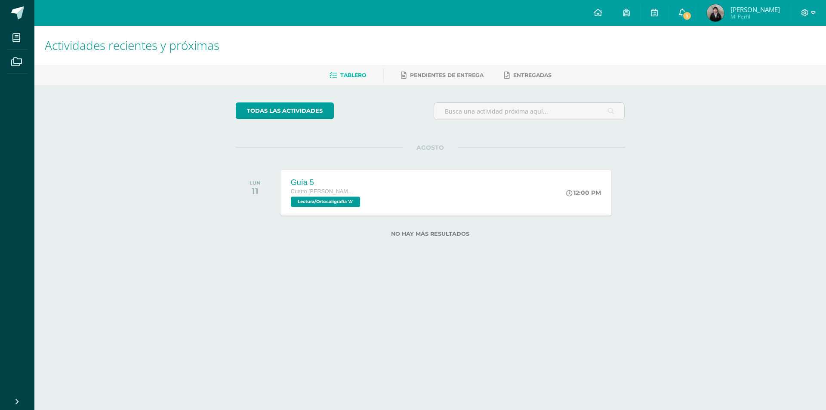
click at [686, 23] on link "1" at bounding box center [683, 13] width 28 height 26
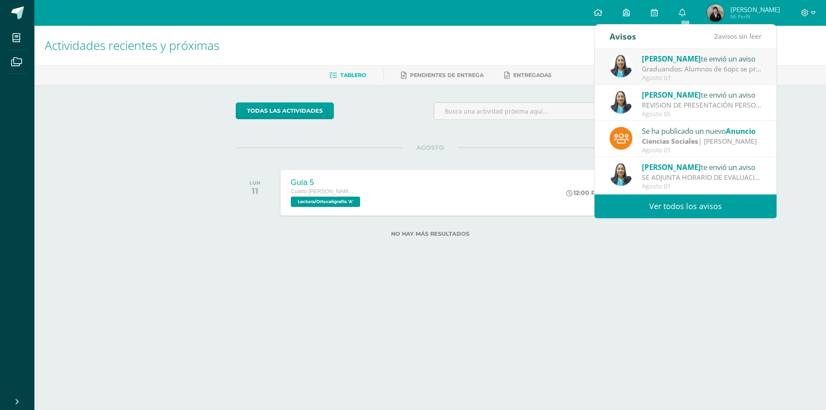
click at [687, 206] on link "Ver todos los avisos" at bounding box center [686, 207] width 182 height 24
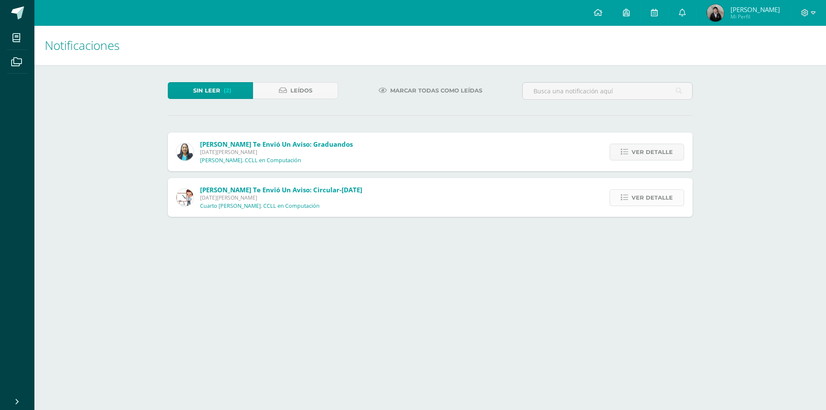
click at [648, 191] on span "Ver detalle" at bounding box center [652, 198] width 41 height 16
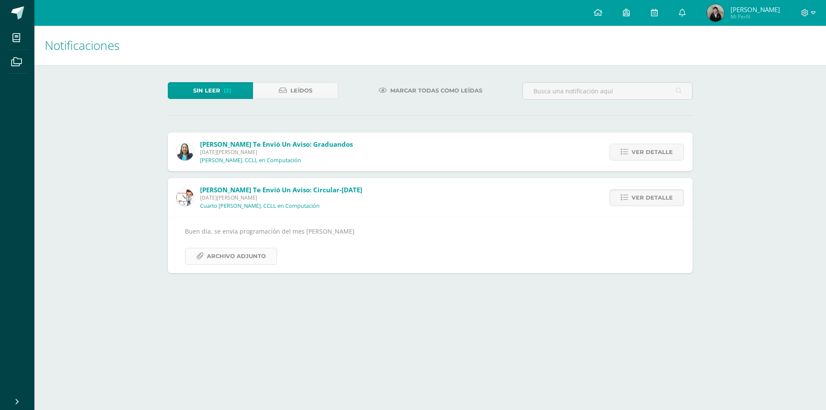
click at [245, 249] on span "Archivo Adjunto" at bounding box center [236, 256] width 59 height 16
click at [649, 161] on div "Ver detalle" at bounding box center [645, 152] width 96 height 39
click at [651, 158] on span "Ver detalle" at bounding box center [652, 152] width 41 height 16
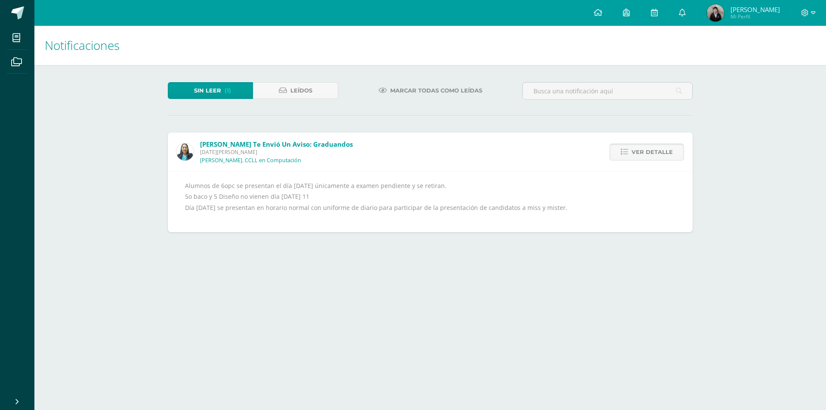
click at [651, 158] on span "Ver detalle" at bounding box center [652, 152] width 41 height 16
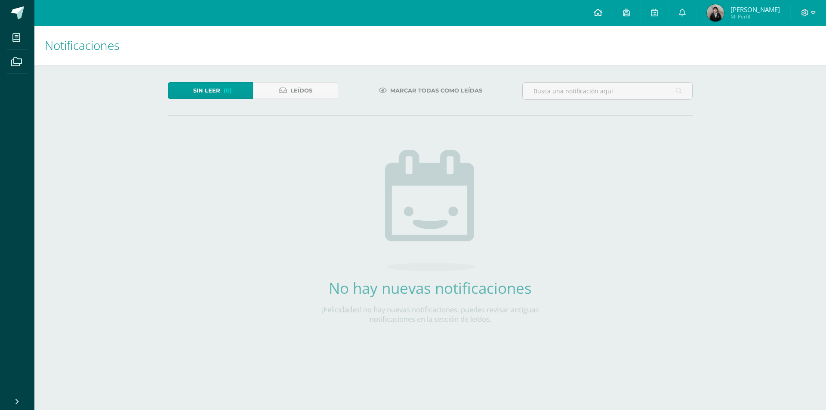
click at [600, 11] on icon at bounding box center [598, 13] width 9 height 8
